Goal: Task Accomplishment & Management: Complete application form

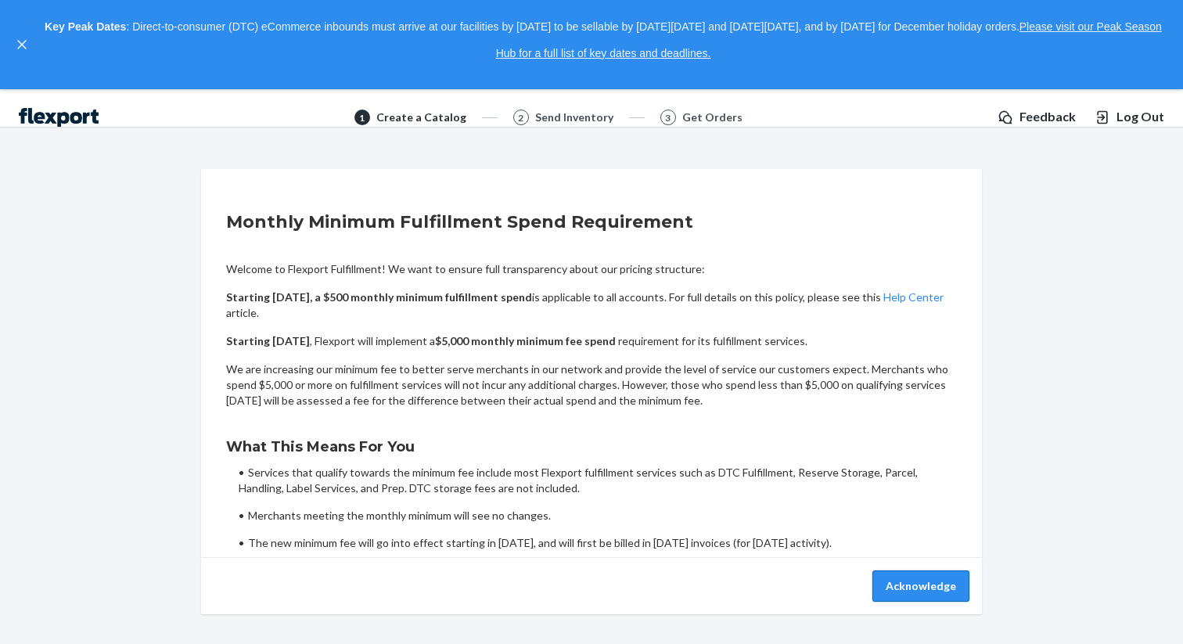
click at [927, 578] on button "Acknowledge" at bounding box center [921, 586] width 97 height 31
